Goal: Navigation & Orientation: Find specific page/section

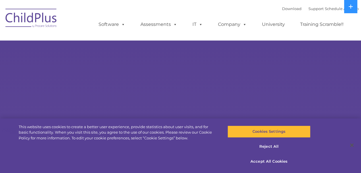
select select "MEDIUM"
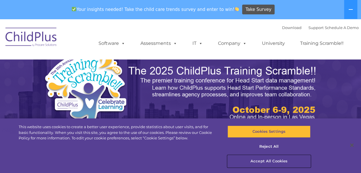
click at [262, 161] on button "Accept All Cookies" at bounding box center [268, 161] width 83 height 12
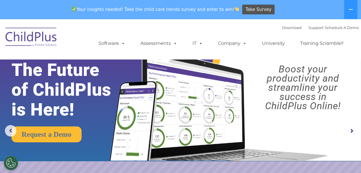
click at [117, 30] on div "Download Support | Schedule A Demo  MENU MENU Software ChildPlus: The original…" at bounding box center [222, 39] width 271 height 32
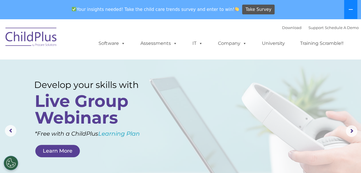
click at [354, 6] on button at bounding box center [350, 9] width 13 height 19
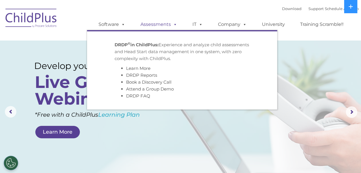
click at [163, 24] on link "Assessments" at bounding box center [159, 24] width 48 height 11
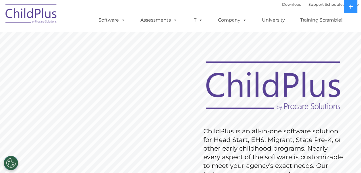
click at [75, 31] on div "Download Support | Schedule A Demo  MENU MENU Software ChildPlus: The original…" at bounding box center [181, 16] width 356 height 32
click at [287, 3] on link "Download" at bounding box center [292, 4] width 20 height 5
